Goal: Check status: Check status

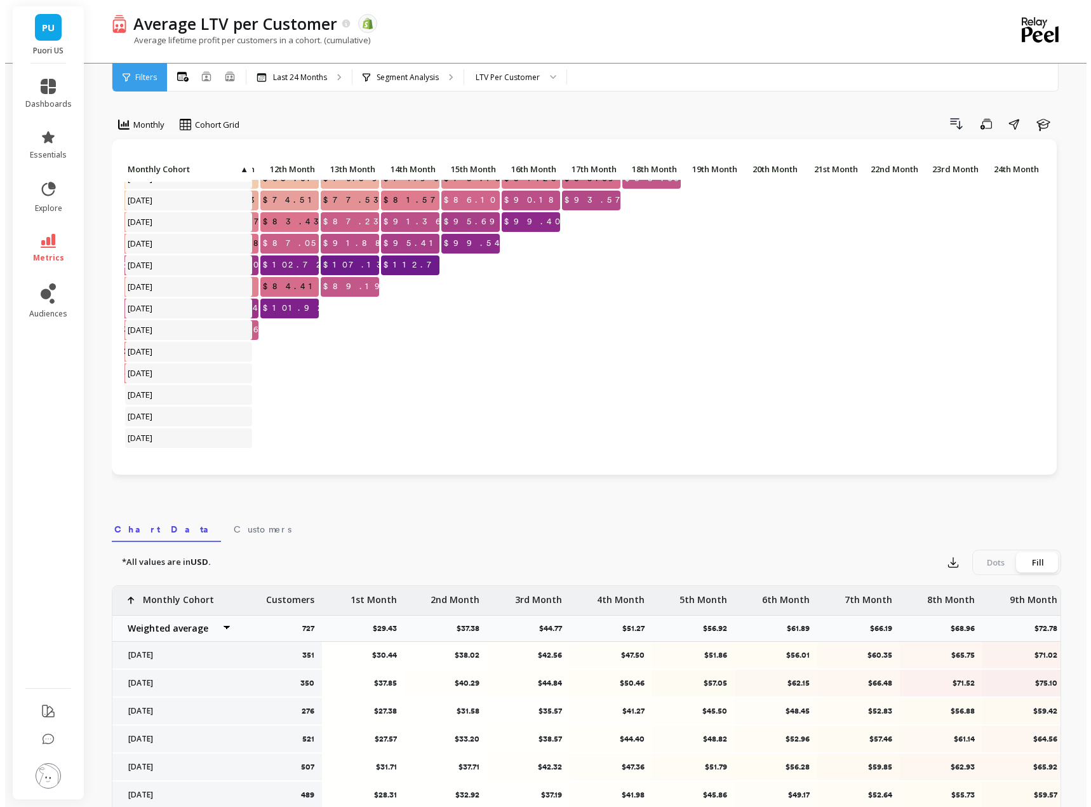
scroll to position [0, 741]
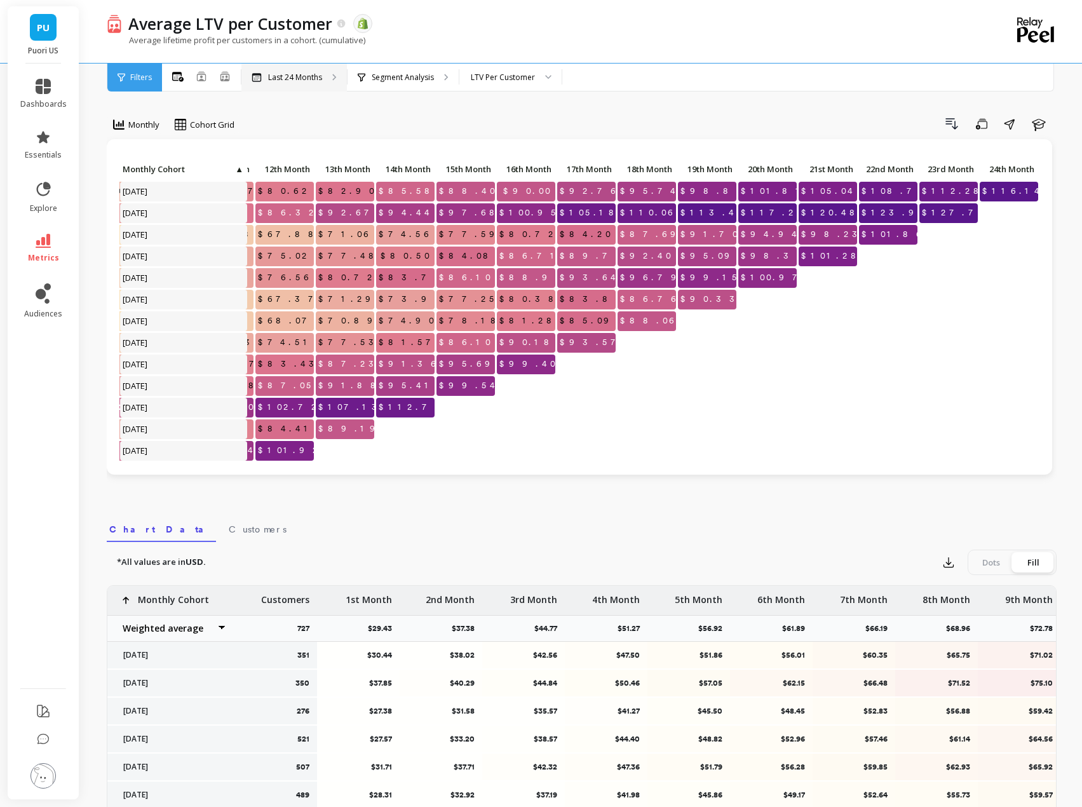
click at [318, 80] on p "Last 24 Months" at bounding box center [295, 77] width 54 height 10
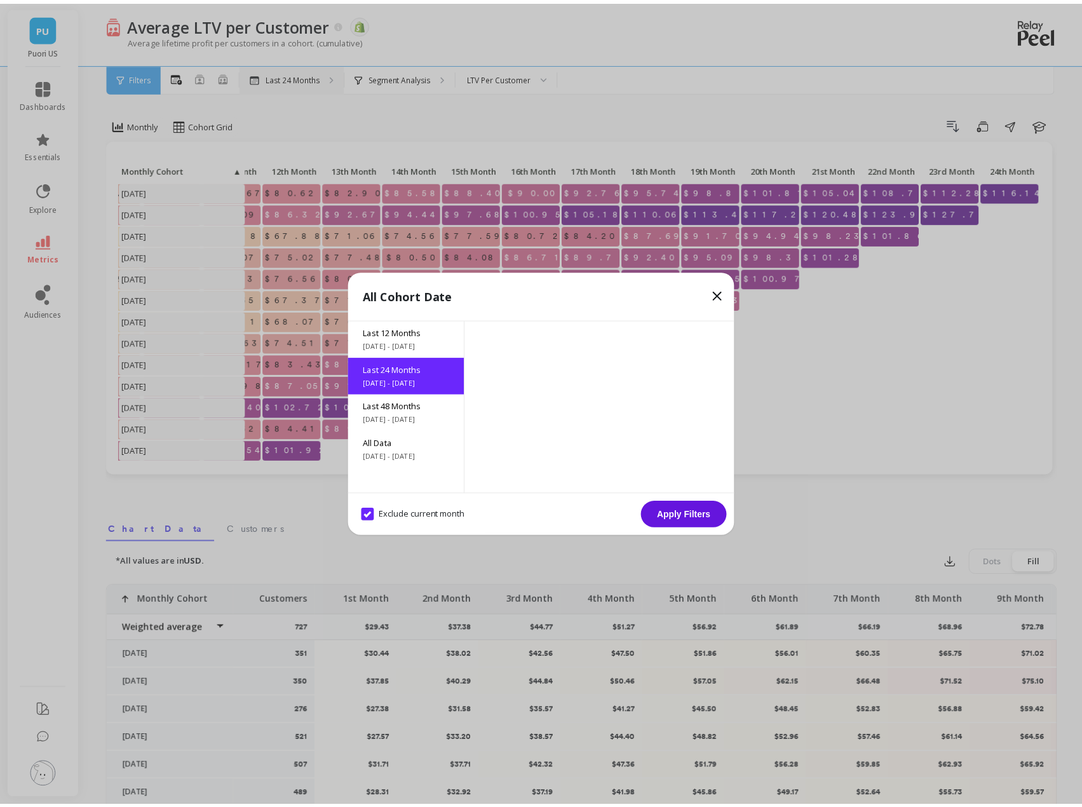
scroll to position [0, 732]
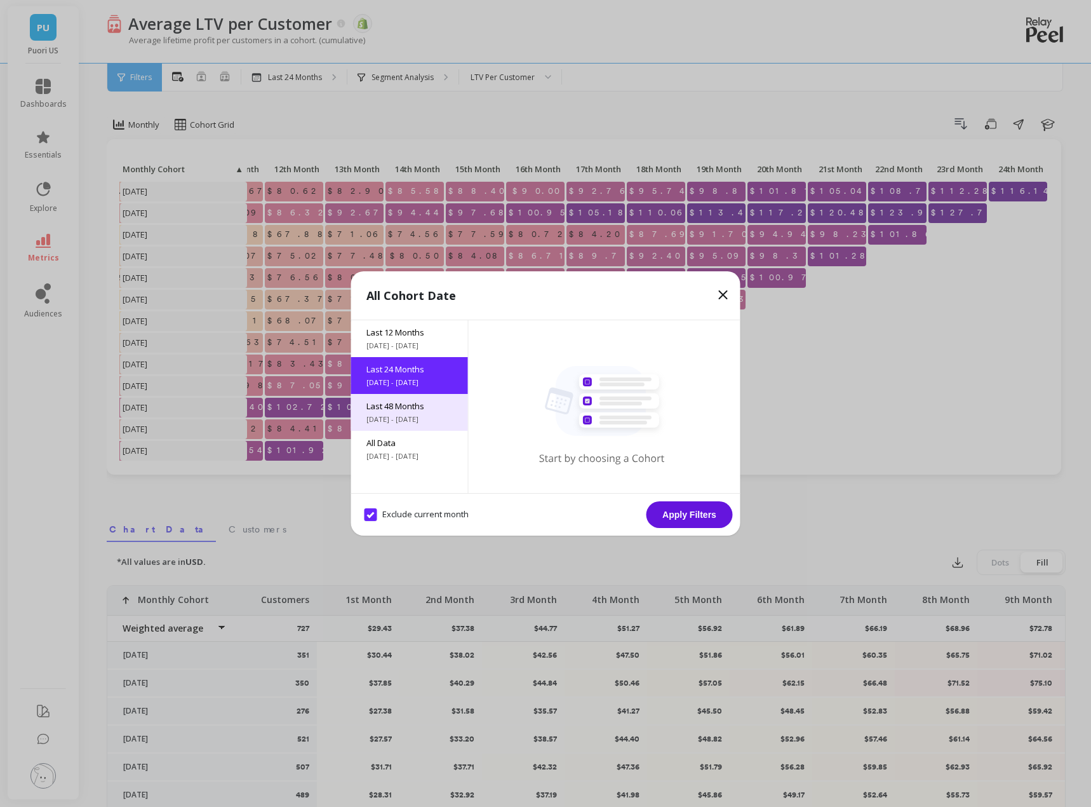
click at [428, 423] on span "[DATE] - [DATE]" at bounding box center [409, 419] width 86 height 10
click at [688, 514] on button "Apply Filters" at bounding box center [690, 514] width 86 height 27
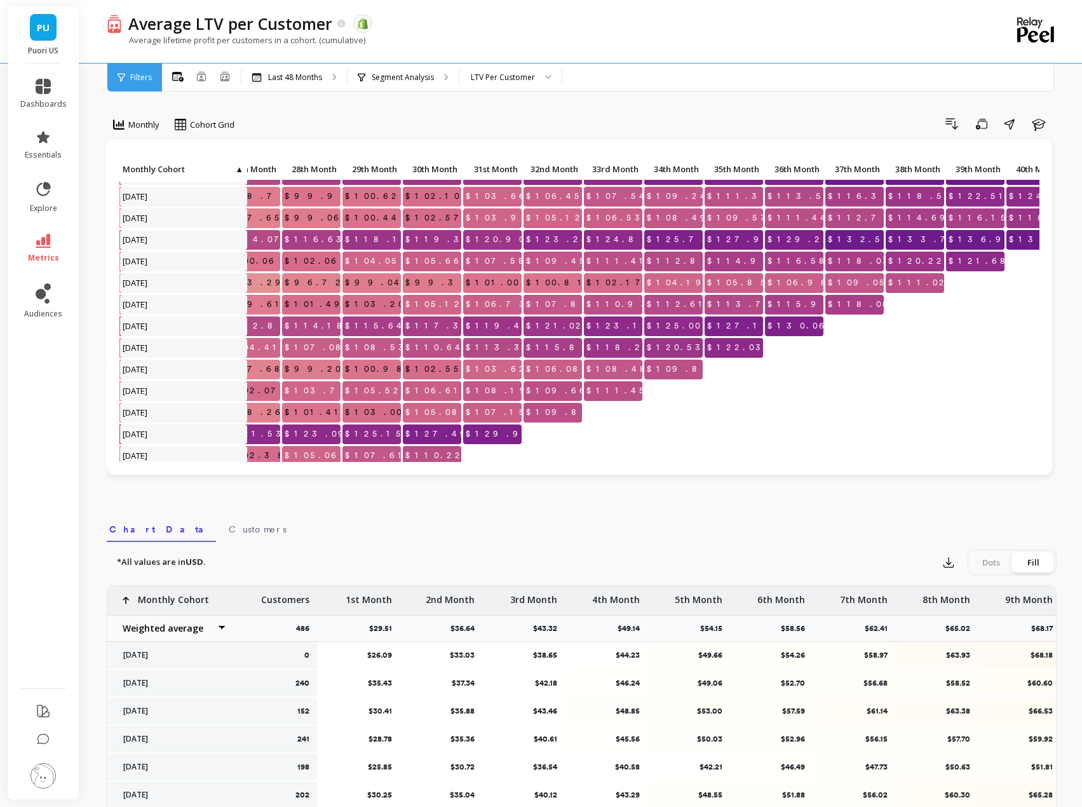
scroll to position [127, 1670]
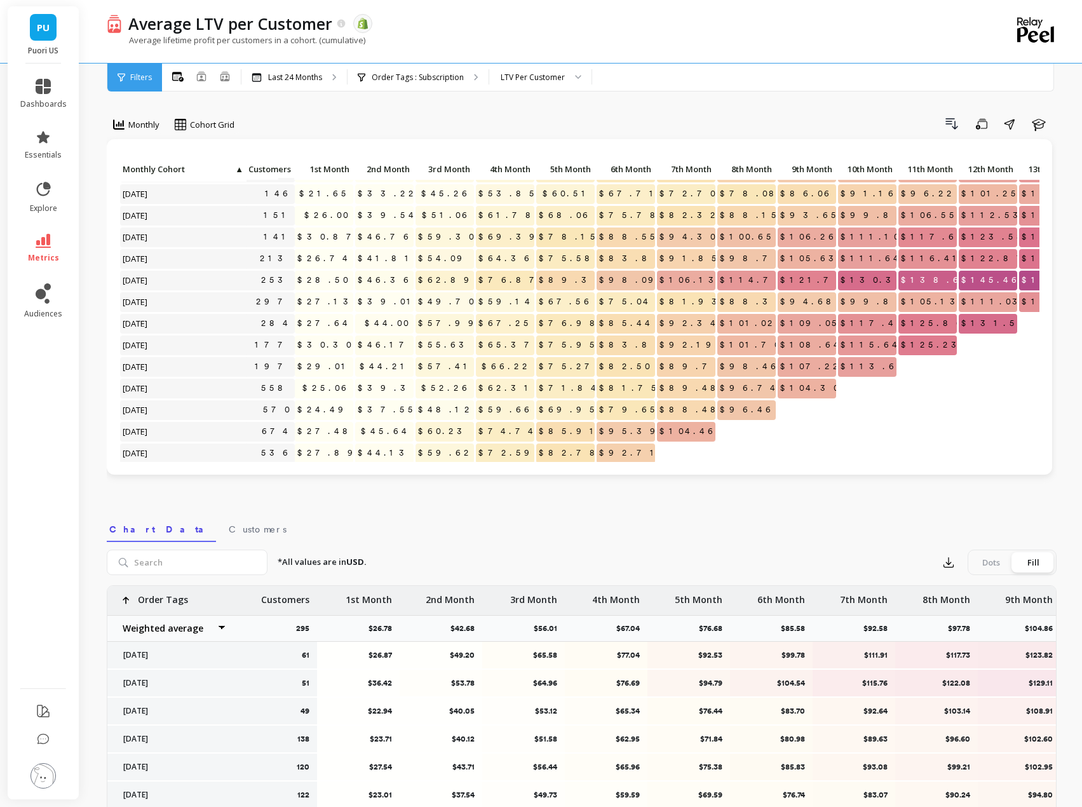
scroll to position [127, 38]
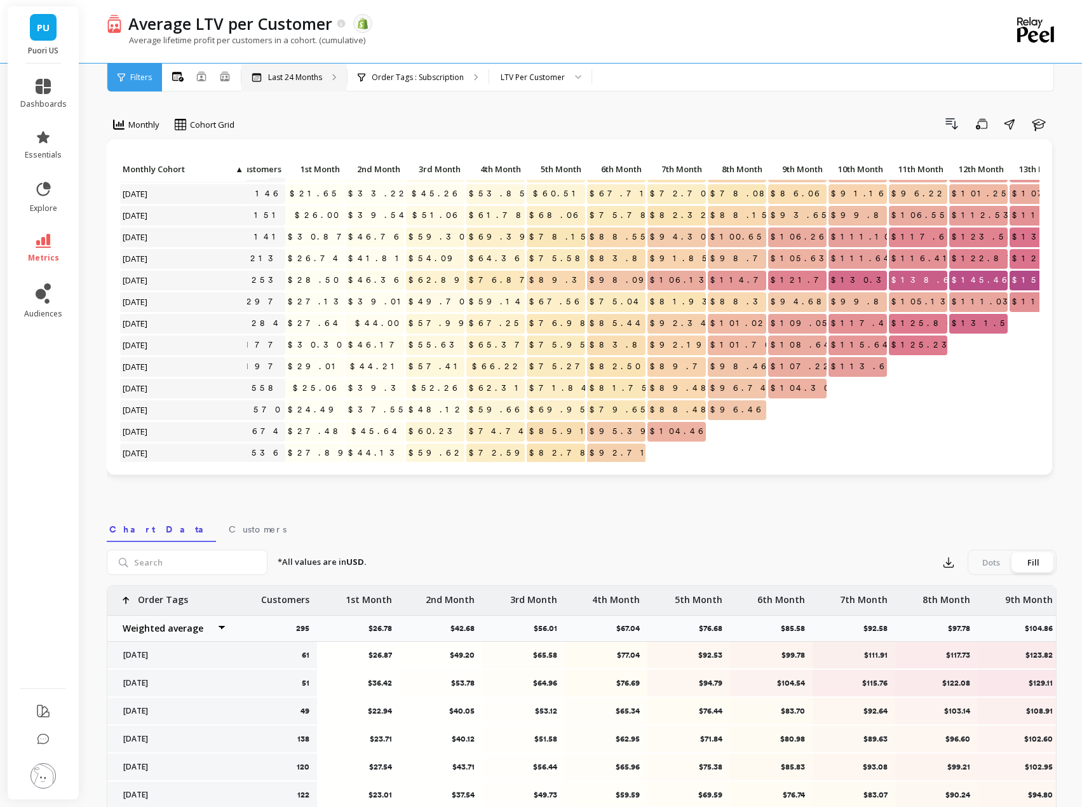
click at [295, 77] on p "Last 24 Months" at bounding box center [295, 77] width 54 height 10
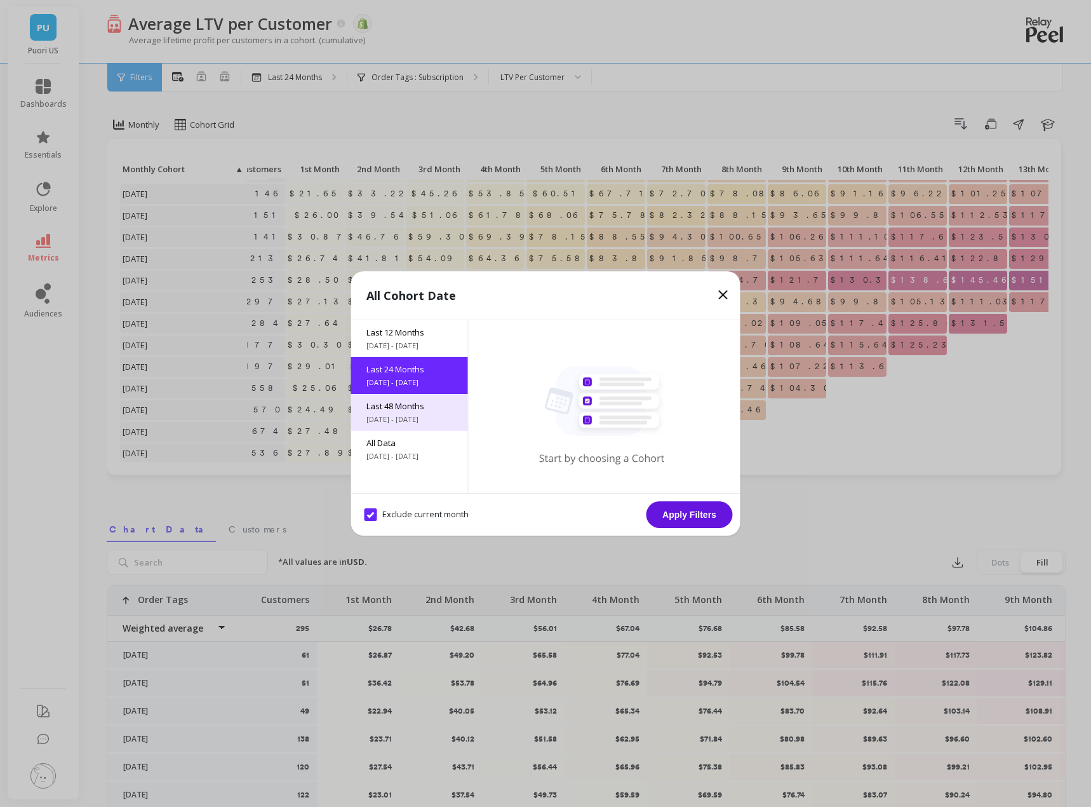
click at [387, 416] on span "[DATE] - [DATE]" at bounding box center [409, 419] width 86 height 10
click at [680, 511] on button "Apply Filters" at bounding box center [690, 514] width 86 height 27
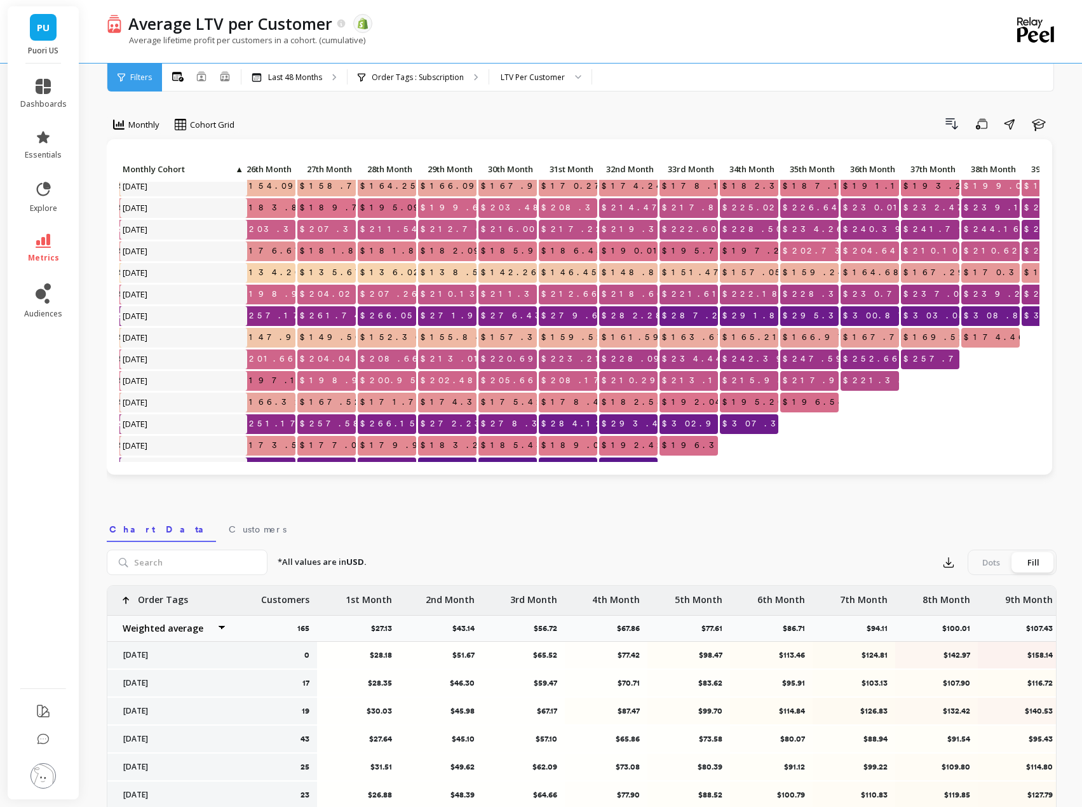
scroll to position [127, 1595]
